Goal: Task Accomplishment & Management: Use online tool/utility

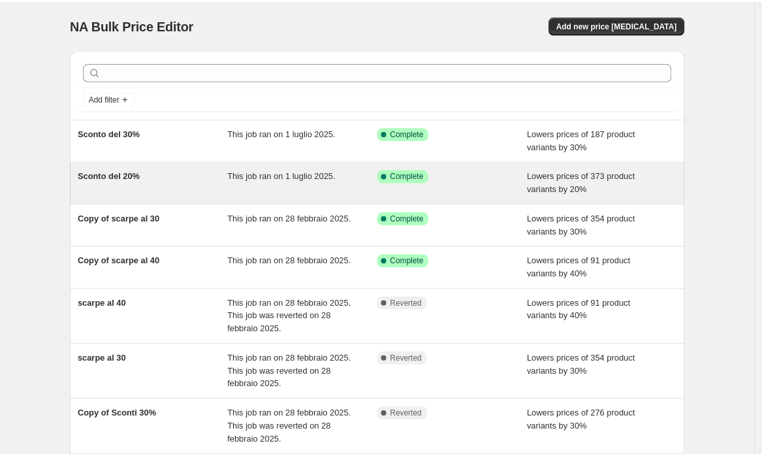
scroll to position [8, 0]
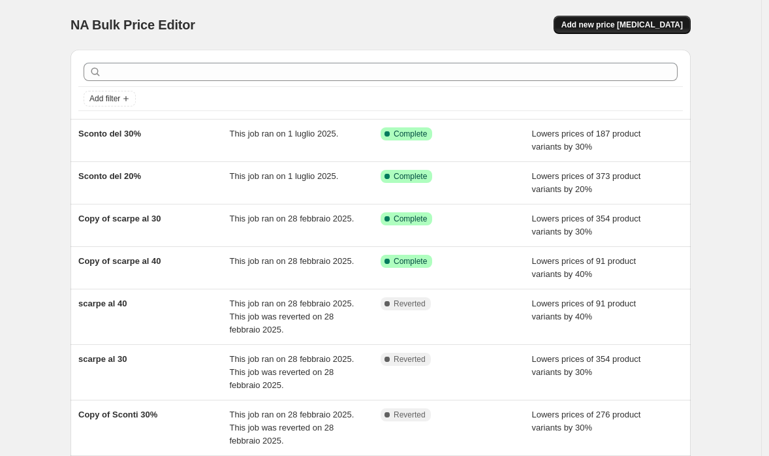
click at [624, 29] on span "Add new price change job" at bounding box center [622, 25] width 121 height 10
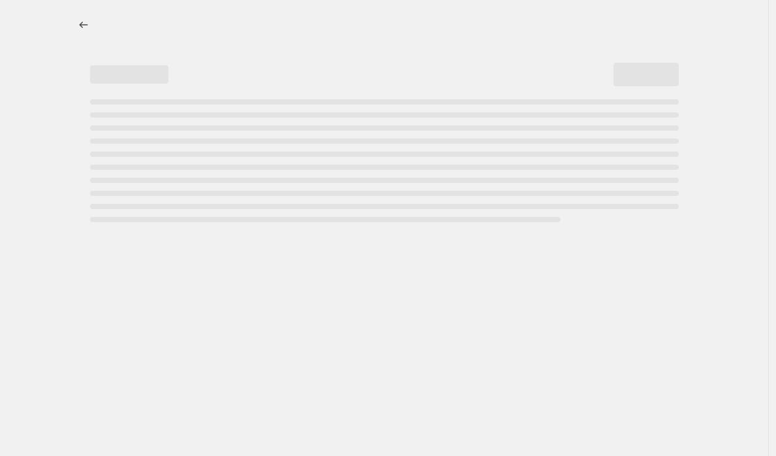
select select "percentage"
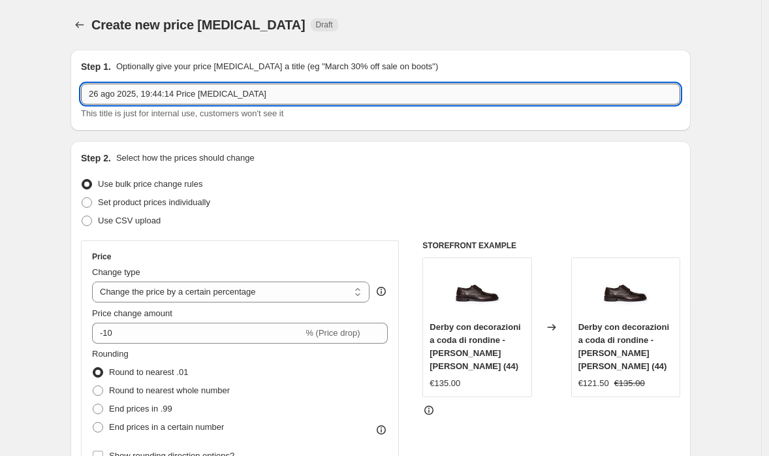
click at [264, 97] on input "26 ago 2025, 19:44:14 Price change job" at bounding box center [381, 94] width 600 height 21
type input "50% di sconto 26 agosto 2025"
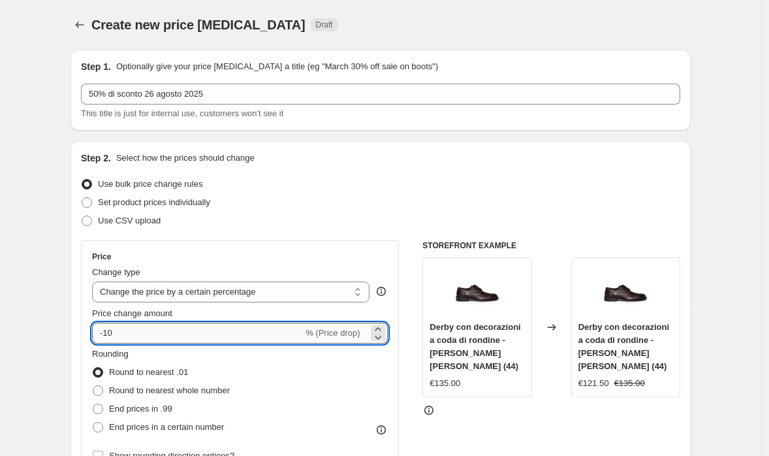
click at [279, 334] on input "-10" at bounding box center [197, 333] width 211 height 21
type input "-1"
type input "-50"
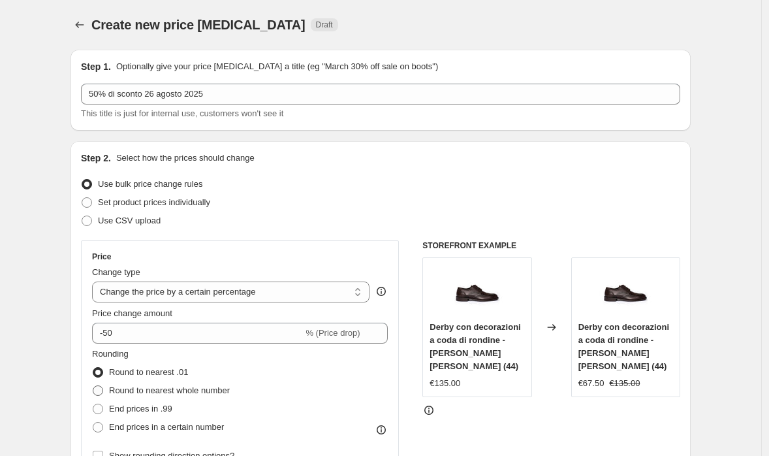
click at [213, 392] on span "Round to nearest whole number" at bounding box center [169, 390] width 121 height 10
click at [93, 386] on input "Round to nearest whole number" at bounding box center [93, 385] width 1 height 1
radio input "true"
click at [180, 369] on span "Round to nearest .01" at bounding box center [148, 372] width 79 height 10
click at [93, 368] on input "Round to nearest .01" at bounding box center [93, 367] width 1 height 1
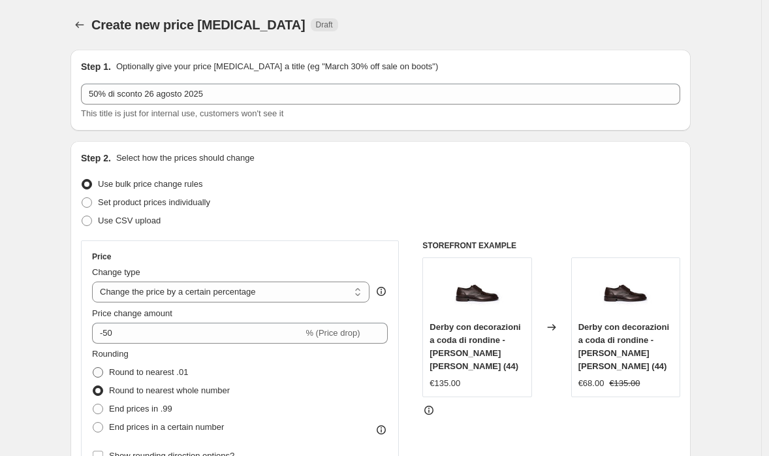
radio input "true"
click at [204, 385] on span "Round to nearest whole number" at bounding box center [169, 390] width 121 height 10
click at [93, 385] on input "Round to nearest whole number" at bounding box center [93, 385] width 1 height 1
radio input "true"
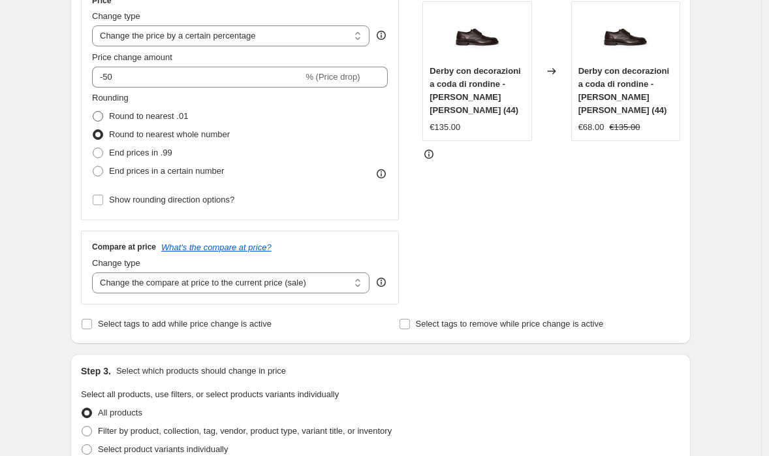
click at [153, 118] on span "Round to nearest .01" at bounding box center [148, 116] width 79 height 10
click at [93, 112] on input "Round to nearest .01" at bounding box center [93, 111] width 1 height 1
radio input "true"
click at [178, 133] on span "Round to nearest whole number" at bounding box center [169, 134] width 121 height 10
click at [93, 130] on input "Round to nearest whole number" at bounding box center [93, 129] width 1 height 1
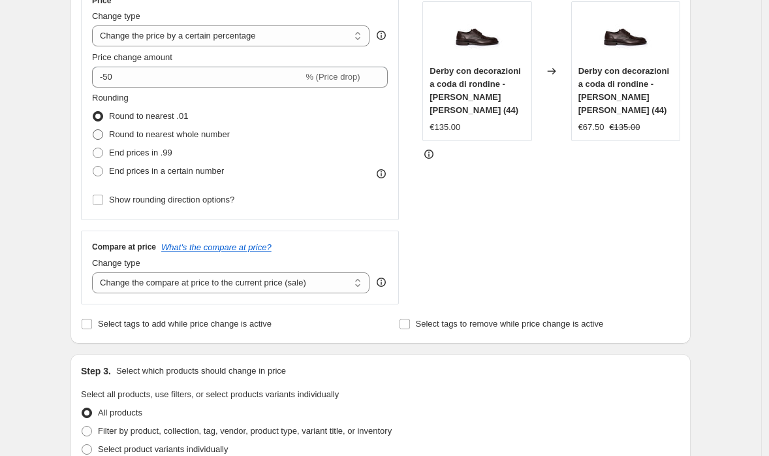
radio input "true"
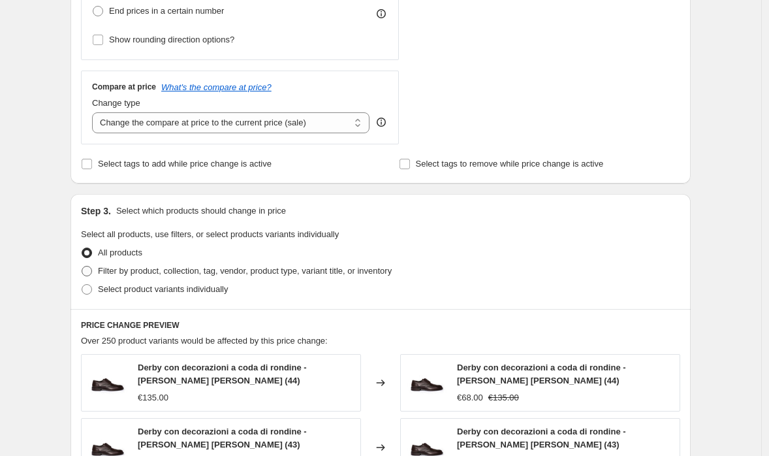
scroll to position [424, 0]
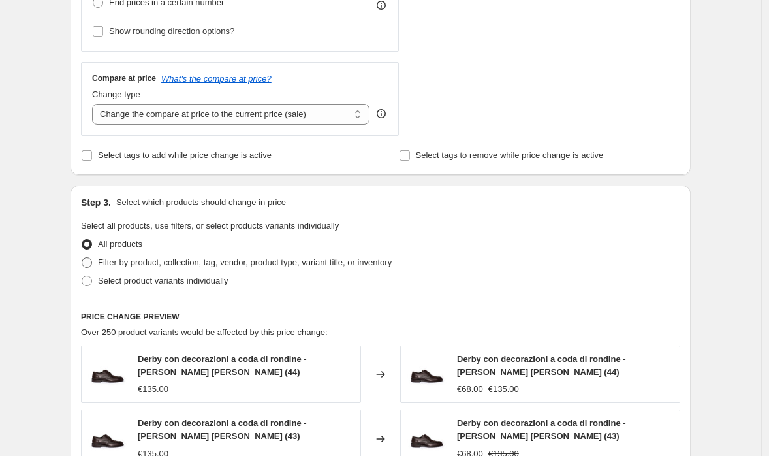
click at [221, 261] on span "Filter by product, collection, tag, vendor, product type, variant title, or inv…" at bounding box center [245, 262] width 294 height 10
click at [82, 258] on input "Filter by product, collection, tag, vendor, product type, variant title, or inv…" at bounding box center [82, 257] width 1 height 1
radio input "true"
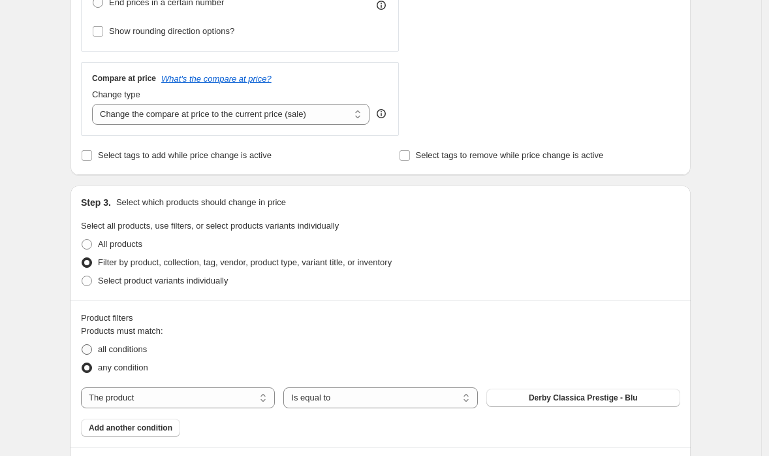
click at [118, 349] on span "all conditions" at bounding box center [122, 349] width 49 height 10
click at [82, 345] on input "all conditions" at bounding box center [82, 344] width 1 height 1
radio input "true"
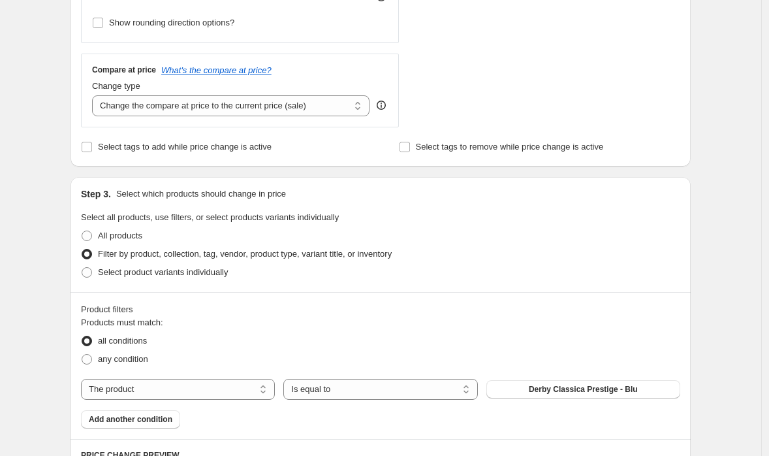
scroll to position [499, 0]
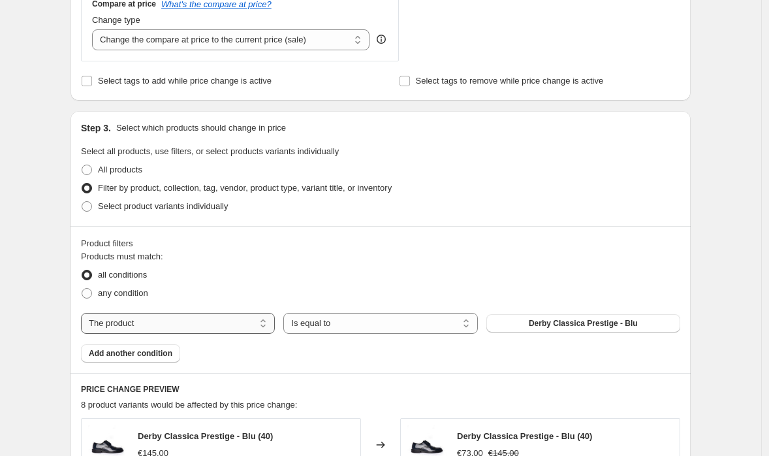
click at [188, 324] on select "The product The product's collection The product's tag The product's vendor The…" at bounding box center [178, 323] width 194 height 21
select select "collection"
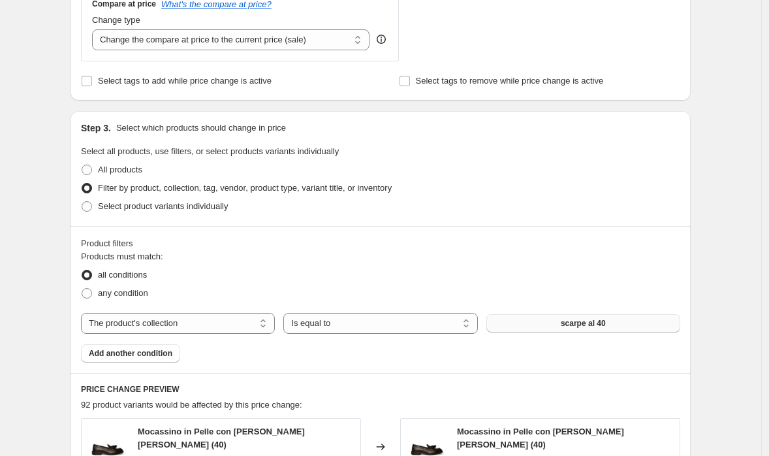
click at [526, 324] on button "scarpe al 40" at bounding box center [584, 323] width 194 height 18
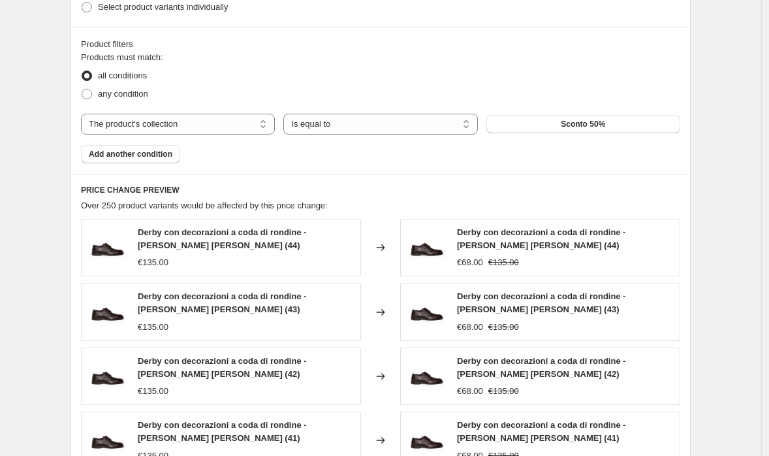
scroll to position [995, 0]
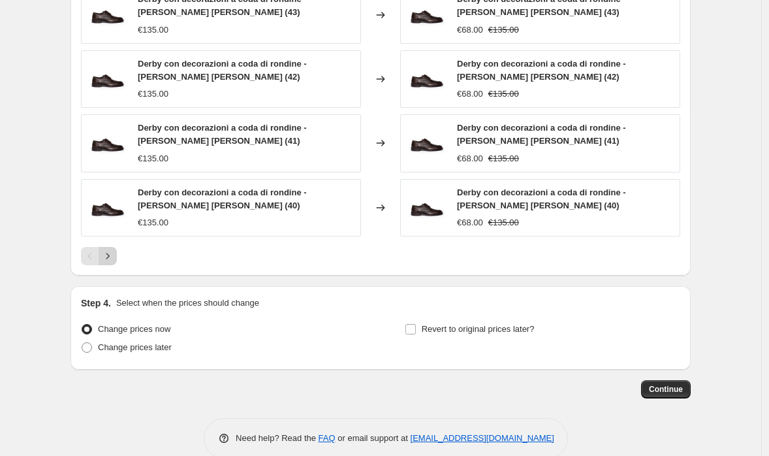
click at [109, 259] on icon "Next" at bounding box center [107, 255] width 13 height 13
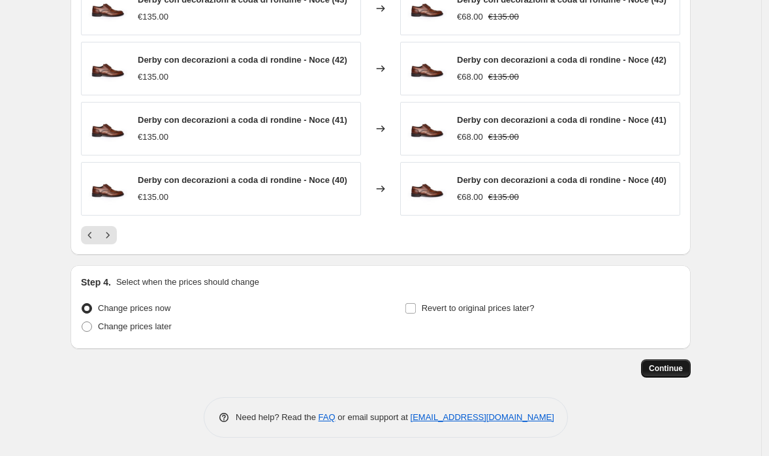
click at [668, 366] on span "Continue" at bounding box center [666, 368] width 34 height 10
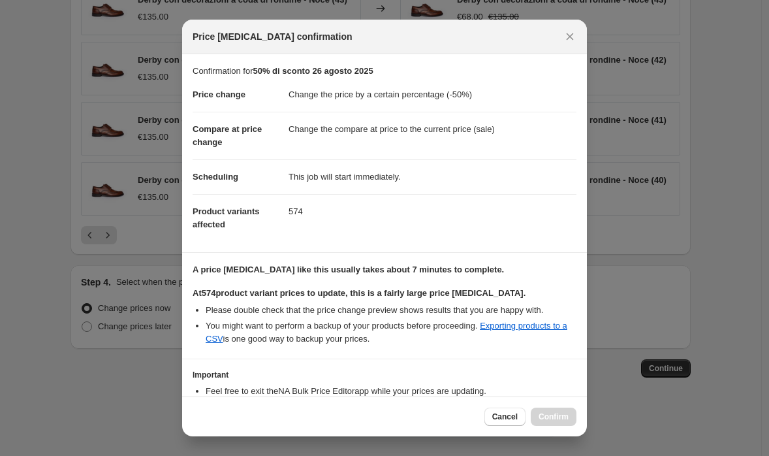
scroll to position [86, 0]
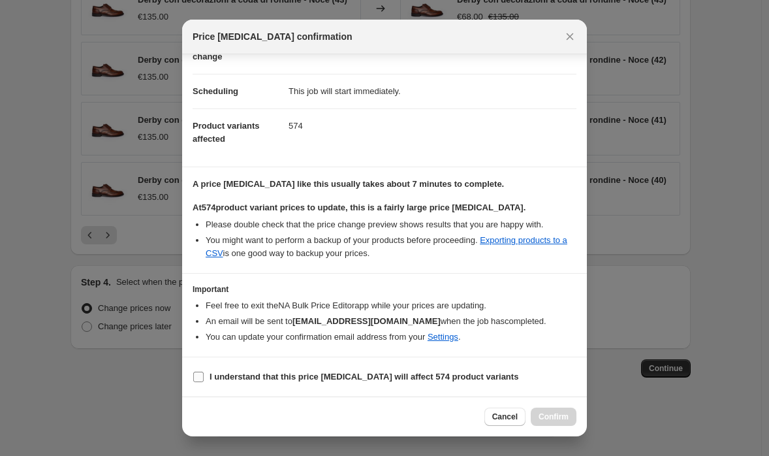
click at [226, 373] on b "I understand that this price change job will affect 574 product variants" at bounding box center [364, 377] width 309 height 10
click at [204, 373] on input "I understand that this price change job will affect 574 product variants" at bounding box center [198, 377] width 10 height 10
checkbox input "true"
click at [557, 413] on span "Confirm" at bounding box center [554, 416] width 30 height 10
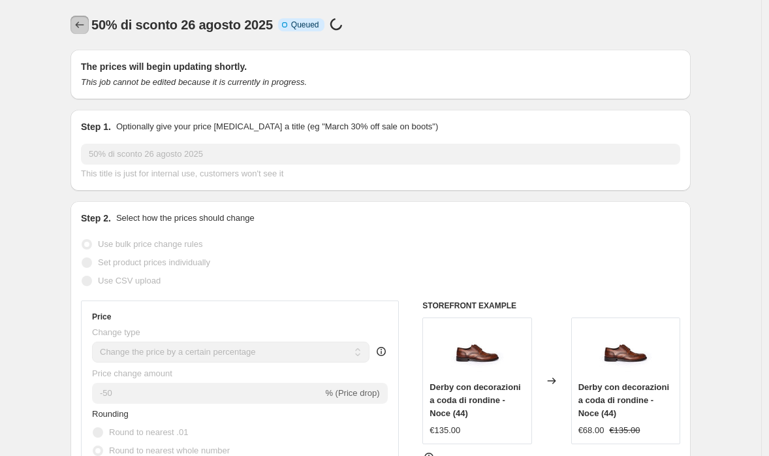
click at [80, 24] on icon "Price change jobs" at bounding box center [80, 25] width 8 height 7
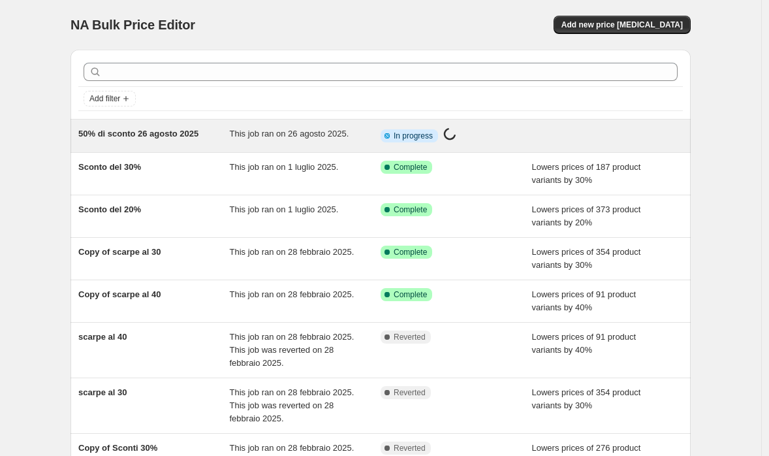
click at [214, 146] on div "50% di sconto 26 agosto 2025 This job ran on 26 agosto 2025. Info Partially com…" at bounding box center [381, 136] width 620 height 33
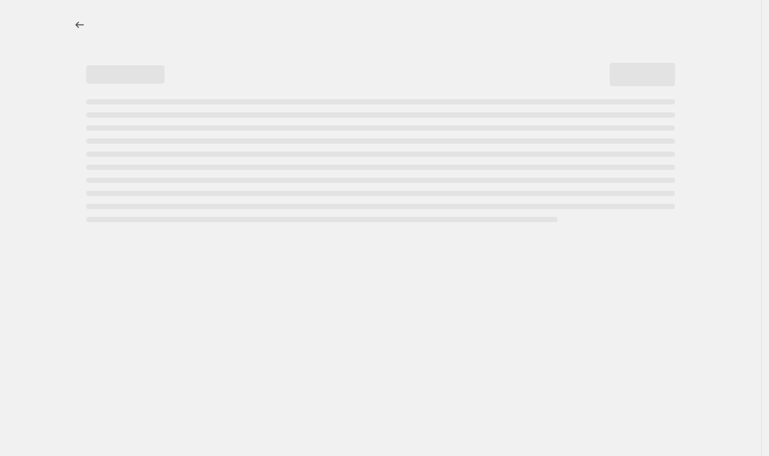
select select "percentage"
select select "collection"
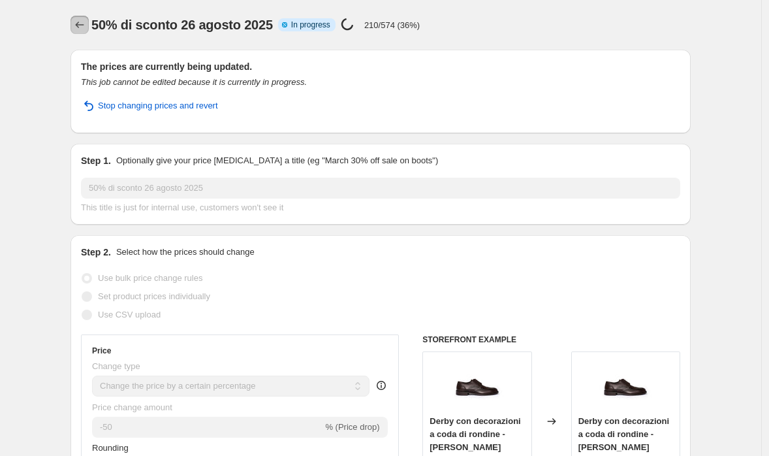
click at [81, 20] on icon "Price change jobs" at bounding box center [79, 24] width 13 height 13
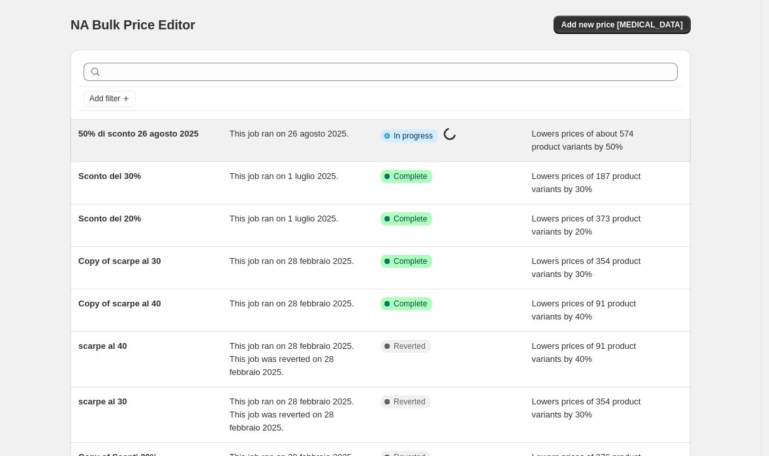
click at [301, 155] on div "50% di sconto 26 agosto 2025 This job ran on 26 agosto 2025. Info Partially com…" at bounding box center [381, 141] width 620 height 42
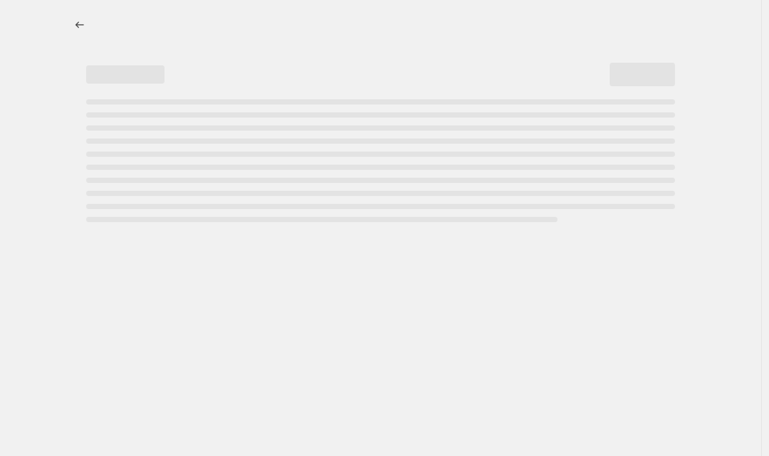
select select "percentage"
select select "collection"
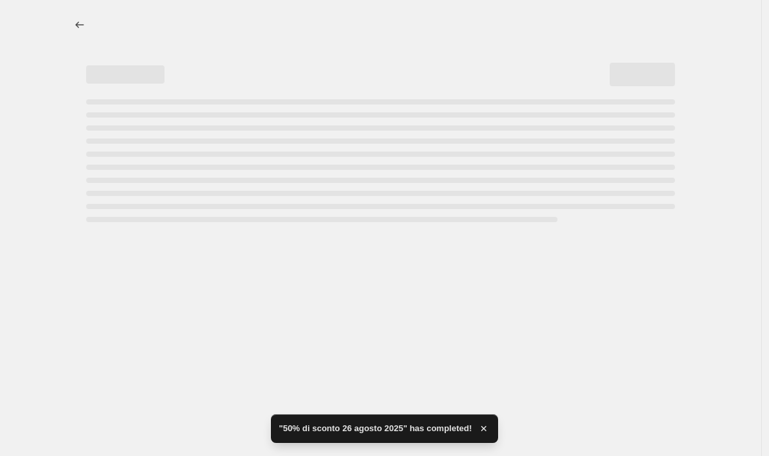
select select "percentage"
select select "collection"
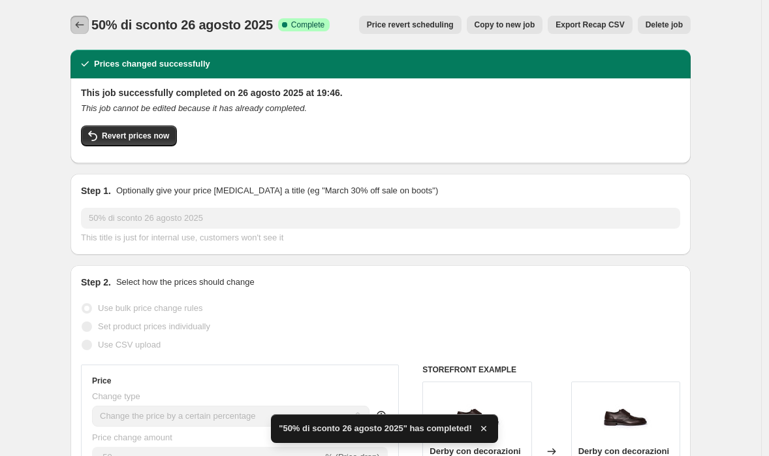
click at [83, 25] on icon "Price change jobs" at bounding box center [79, 24] width 13 height 13
